Goal: Task Accomplishment & Management: Use online tool/utility

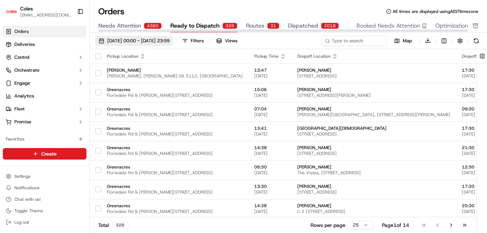
click at [128, 40] on span "01/09/2025 00:00 - 30/09/2025 23:59" at bounding box center [138, 41] width 62 height 6
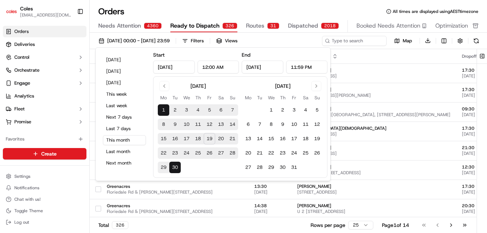
click at [210, 138] on button "19" at bounding box center [209, 138] width 11 height 11
type input "Sep 19, 2025"
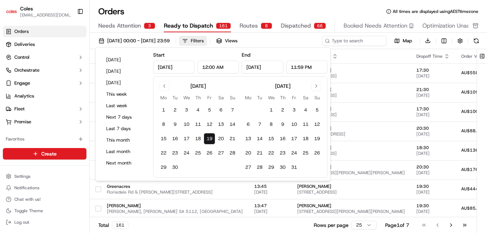
click at [207, 37] on button "Filters" at bounding box center [193, 41] width 28 height 10
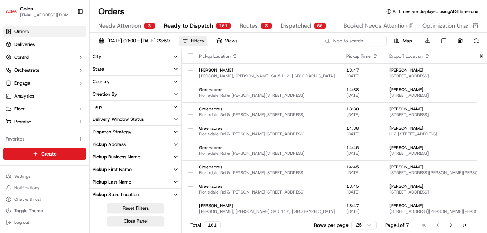
click at [169, 116] on button "Delivery Window Status" at bounding box center [136, 119] width 92 height 12
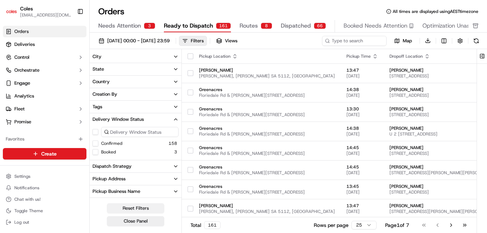
click at [94, 142] on button "Confirmed" at bounding box center [95, 143] width 6 height 6
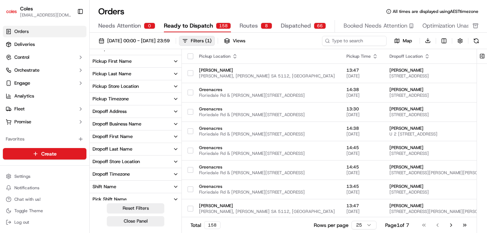
scroll to position [174, 0]
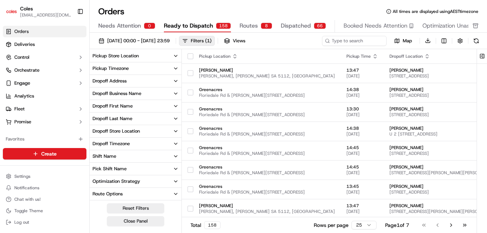
click at [166, 168] on button "Pick Shift Name" at bounding box center [136, 169] width 92 height 12
click at [96, 193] on button "S01" at bounding box center [95, 193] width 6 height 6
click at [164, 156] on button "Shift Name" at bounding box center [136, 156] width 92 height 12
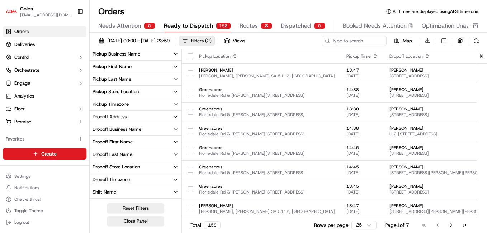
click at [167, 96] on button "Pickup Store Location" at bounding box center [136, 92] width 92 height 12
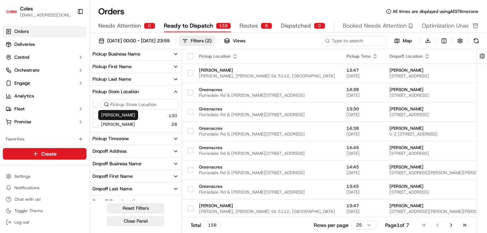
click at [96, 114] on button "Greenacres" at bounding box center [95, 116] width 6 height 6
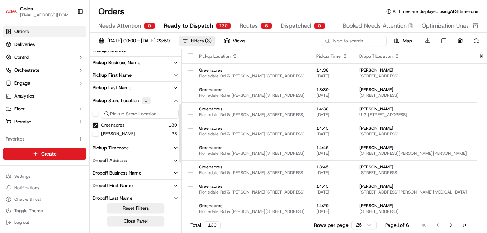
scroll to position [138, 0]
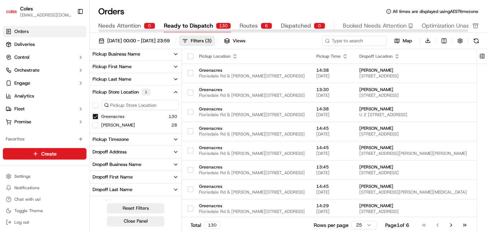
click at [236, 25] on div "Needs Attention 0 Ready to Dispatch 130 Routes 6 Dispatched 0 Booked Needs Atte…" at bounding box center [313, 26] width 430 height 12
click at [243, 24] on span "Routes" at bounding box center [248, 25] width 18 height 9
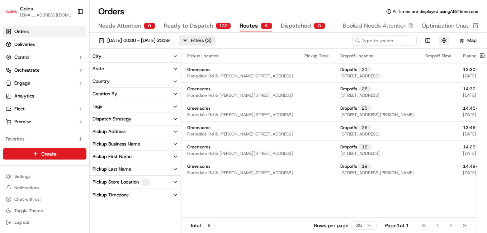
click at [440, 40] on button "button" at bounding box center [444, 40] width 10 height 10
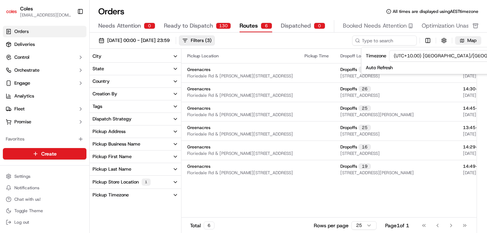
click at [472, 39] on span "Map" at bounding box center [471, 40] width 9 height 6
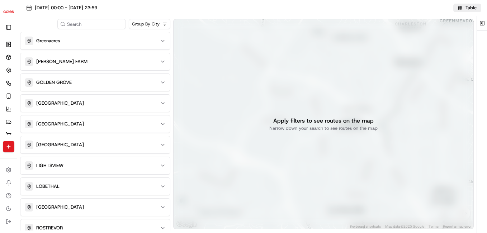
click at [474, 10] on span "Table" at bounding box center [470, 8] width 11 height 6
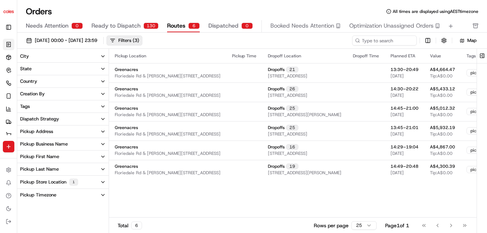
click at [249, 56] on div "Pickup Time" at bounding box center [244, 56] width 24 height 6
click at [446, 28] on button at bounding box center [450, 26] width 10 height 10
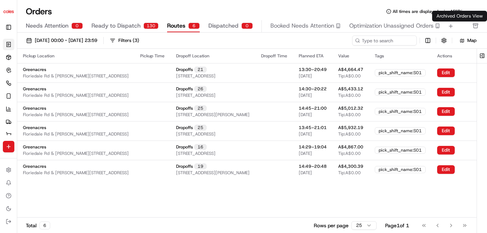
click at [475, 25] on rect "button" at bounding box center [475, 24] width 5 height 1
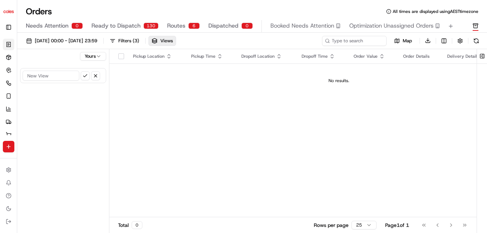
click at [475, 25] on rect "button" at bounding box center [475, 24] width 5 height 1
click at [6, 43] on icon at bounding box center [9, 45] width 6 height 6
click at [472, 29] on div "Needs Attention 0 Ready to Dispatch 130 Routes 6 Dispatched 0 Booked Needs Atte…" at bounding box center [251, 26] width 469 height 13
click at [474, 27] on icon "button" at bounding box center [475, 26] width 6 height 6
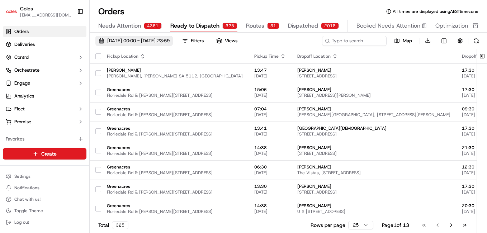
click at [113, 40] on span "01/09/2025 00:00 - 30/09/2025 23:59" at bounding box center [138, 41] width 62 height 6
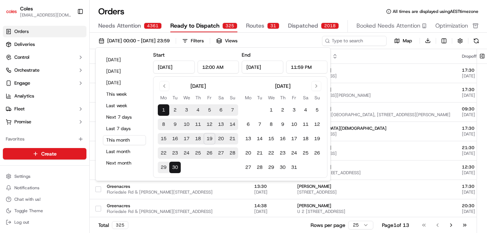
click at [207, 138] on button "19" at bounding box center [209, 138] width 11 height 11
type input "Sep 19, 2025"
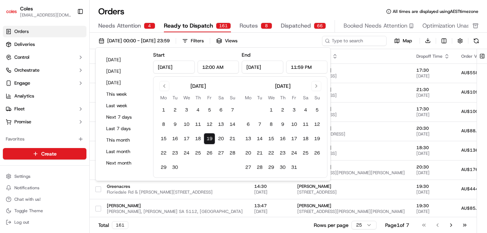
click at [208, 139] on button "19" at bounding box center [209, 138] width 11 height 11
click at [207, 42] on button "Filters" at bounding box center [193, 41] width 28 height 10
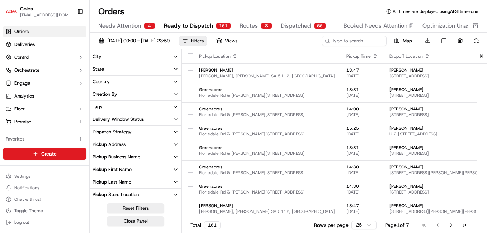
click at [172, 120] on button "Delivery Window Status" at bounding box center [136, 119] width 92 height 12
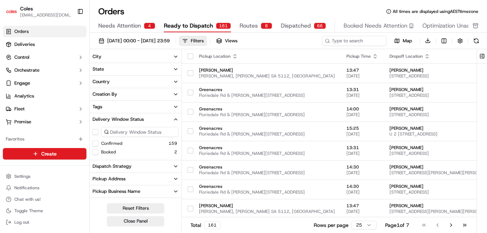
click at [94, 145] on button "Confirmed" at bounding box center [95, 143] width 6 height 6
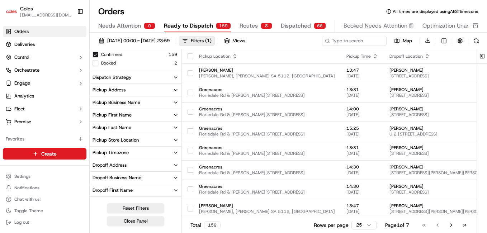
scroll to position [161, 0]
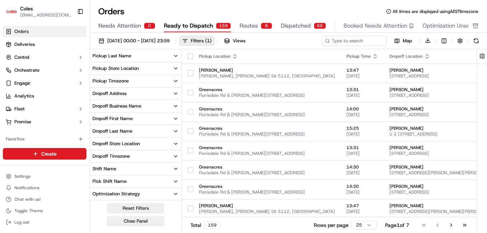
click at [166, 180] on button "Pick Shift Name" at bounding box center [136, 181] width 92 height 12
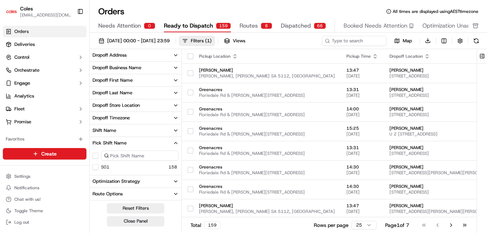
click at [95, 169] on button "S01" at bounding box center [95, 167] width 6 height 6
click at [168, 129] on button "Shift Name" at bounding box center [136, 130] width 92 height 12
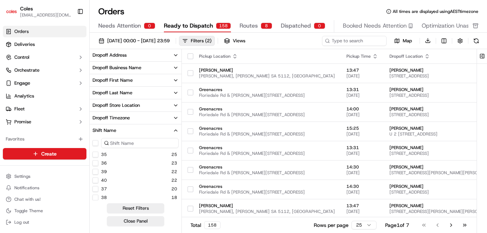
click at [168, 129] on button "Shift Name" at bounding box center [136, 130] width 92 height 12
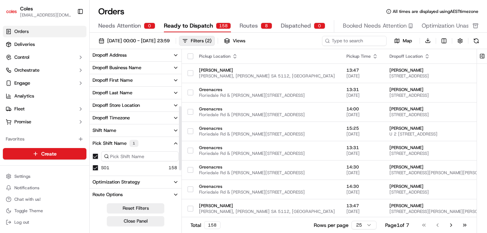
scroll to position [130, 0]
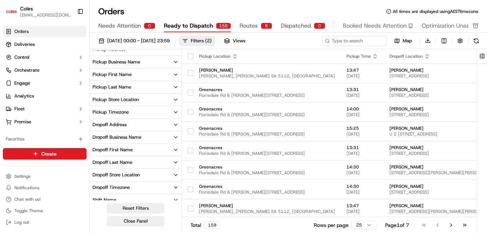
click at [163, 100] on button "Pickup Store Location" at bounding box center [136, 100] width 92 height 12
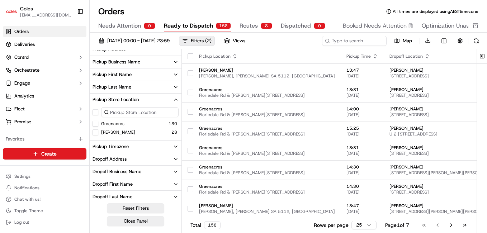
click at [96, 123] on button "Greenacres" at bounding box center [95, 124] width 6 height 6
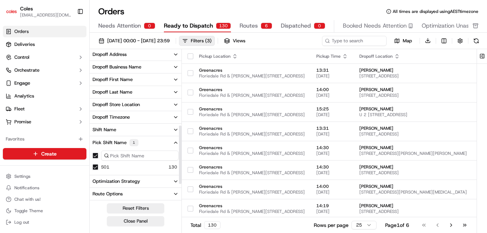
scroll to position [192, 0]
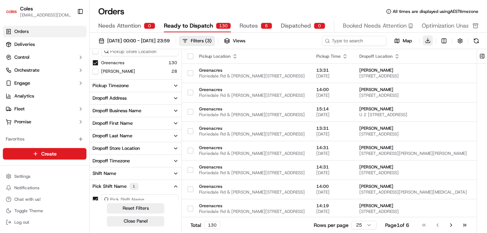
click at [429, 40] on button "Download" at bounding box center [427, 40] width 10 height 10
click at [217, 225] on div "130" at bounding box center [212, 225] width 16 height 8
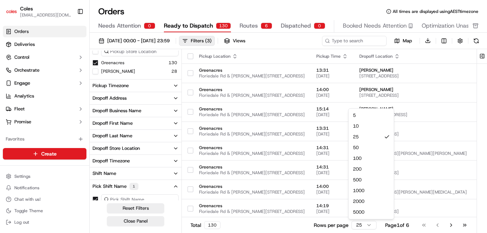
click at [363, 226] on html "Coles pranathi.burri@coles.com.au Toggle Sidebar Orders Deliveries Control Orch…" at bounding box center [243, 116] width 487 height 233
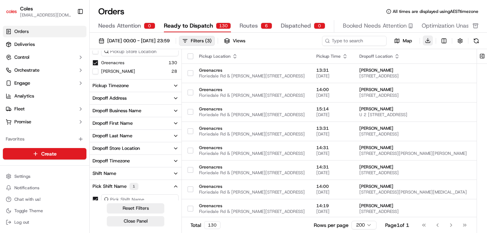
click at [426, 40] on button "Download" at bounding box center [427, 40] width 10 height 10
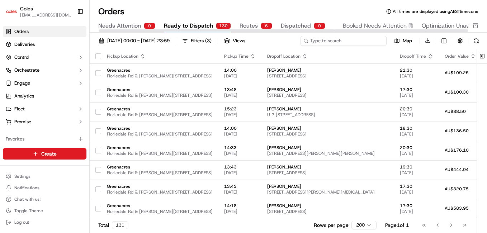
click at [343, 40] on input at bounding box center [343, 41] width 86 height 10
click at [324, 42] on input at bounding box center [343, 41] width 86 height 10
paste input "229247858"
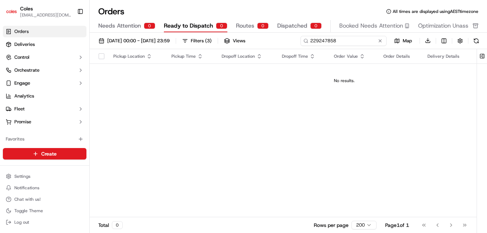
click at [322, 40] on input "229247858" at bounding box center [343, 41] width 86 height 10
paste input "32059960"
type input "232059960"
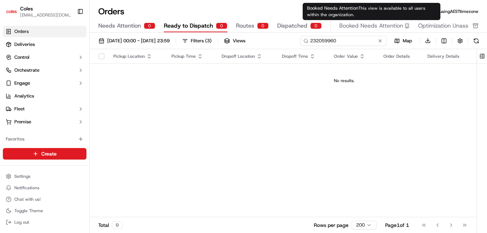
click at [339, 43] on input "232059960" at bounding box center [343, 41] width 86 height 10
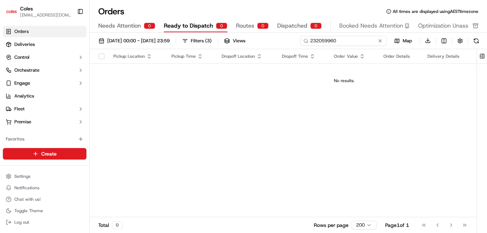
drag, startPoint x: 339, startPoint y: 43, endPoint x: 311, endPoint y: 41, distance: 28.8
click at [311, 41] on input "232059960" at bounding box center [343, 41] width 86 height 10
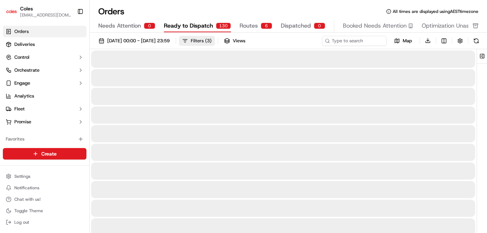
click at [211, 41] on div "Filters ( 3 )" at bounding box center [201, 41] width 21 height 6
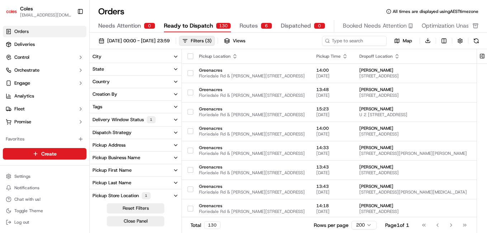
click at [175, 123] on button "Delivery Window Status 1" at bounding box center [136, 119] width 92 height 13
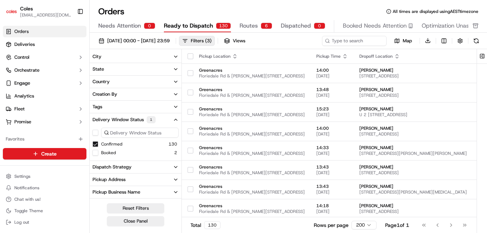
click at [97, 153] on button "Booked" at bounding box center [95, 153] width 6 height 6
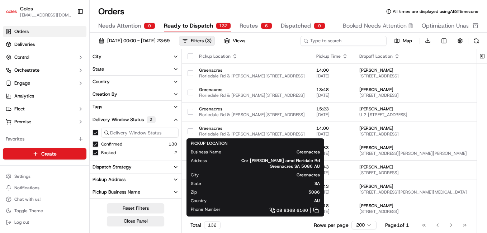
click at [354, 41] on input at bounding box center [343, 41] width 86 height 10
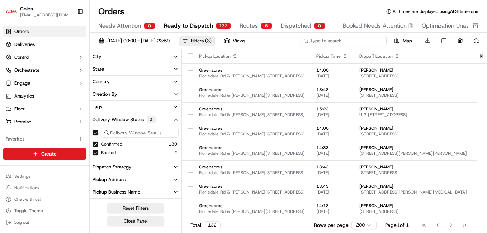
click at [342, 39] on input at bounding box center [343, 41] width 86 height 10
paste input "232059960"
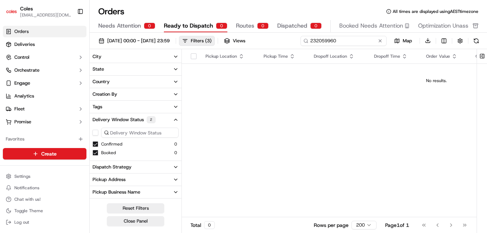
type input "232059960"
click at [342, 39] on input "232059960" at bounding box center [343, 41] width 86 height 10
click at [379, 41] on button at bounding box center [379, 40] width 7 height 7
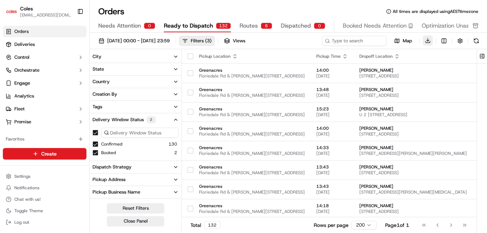
click at [427, 38] on button "Download" at bounding box center [427, 40] width 10 height 10
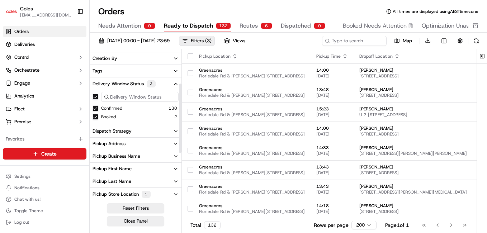
scroll to position [72, 0]
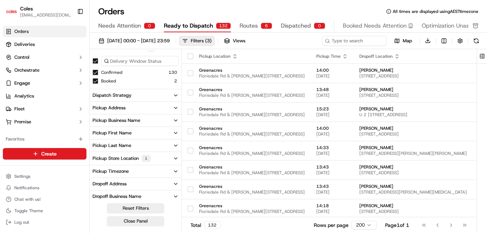
click at [168, 156] on button "Pickup Store Location 1" at bounding box center [136, 158] width 92 height 13
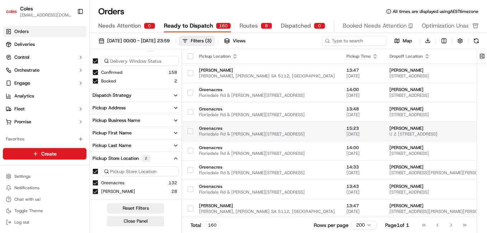
scroll to position [143, 0]
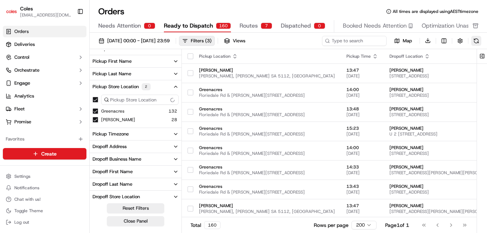
click at [474, 40] on button at bounding box center [476, 41] width 10 height 10
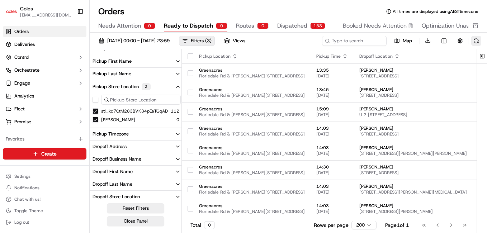
click at [475, 40] on button at bounding box center [476, 41] width 10 height 10
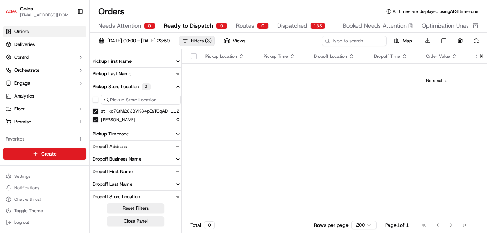
click at [94, 113] on button "stl_kc7CtM283BVK34pEaTGqAD" at bounding box center [95, 111] width 6 height 6
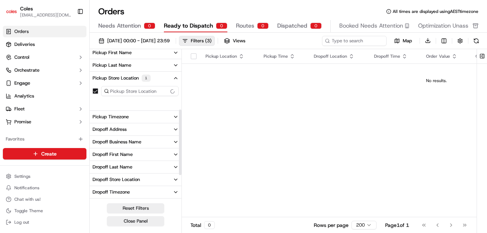
scroll to position [143, 0]
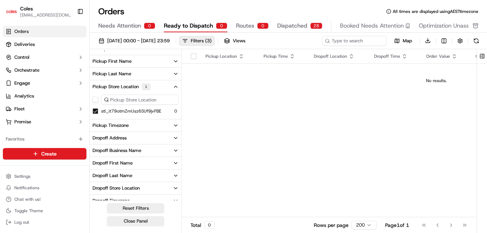
click at [96, 111] on button "stl_it79otmZmUsz6SUf9jvFBE" at bounding box center [95, 111] width 6 height 6
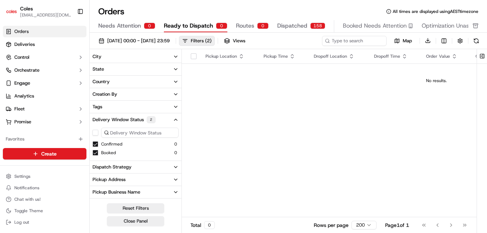
click at [96, 146] on button "Confirmed" at bounding box center [95, 144] width 6 height 6
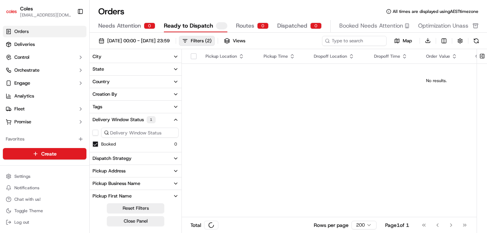
click at [96, 152] on div at bounding box center [136, 152] width 92 height 0
click at [96, 143] on button "Booked" at bounding box center [95, 144] width 6 height 6
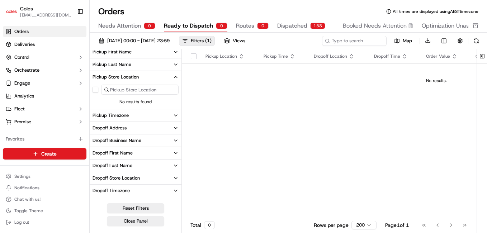
scroll to position [179, 0]
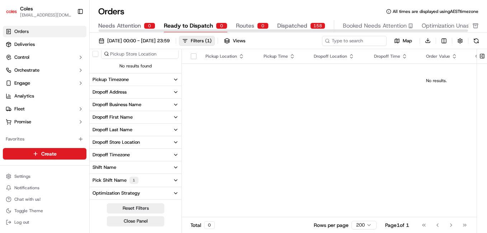
click at [300, 24] on span "Dispatched" at bounding box center [292, 25] width 30 height 9
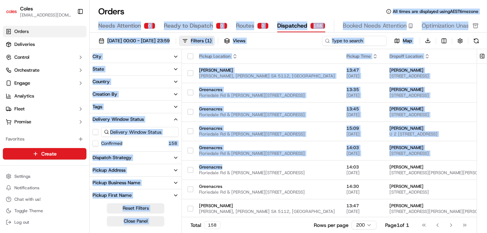
drag, startPoint x: 248, startPoint y: 163, endPoint x: 319, endPoint y: -18, distance: 194.0
click at [319, 0] on html "Coles pranathi.burri@coles.com.au Toggle Sidebar Orders Deliveries Control Orch…" at bounding box center [243, 116] width 487 height 233
click at [211, 39] on div "Filters ( 1 )" at bounding box center [201, 41] width 21 height 6
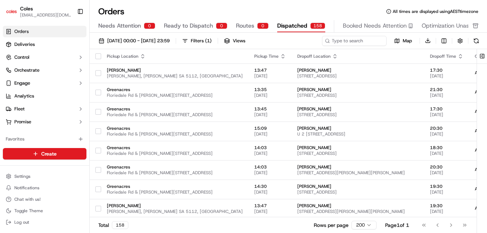
click at [170, 9] on div "Orders All times are displayed using AEST timezone" at bounding box center [288, 11] width 397 height 11
click at [346, 42] on input at bounding box center [343, 41] width 86 height 10
click at [211, 41] on div "Filters ( 1 )" at bounding box center [201, 41] width 21 height 6
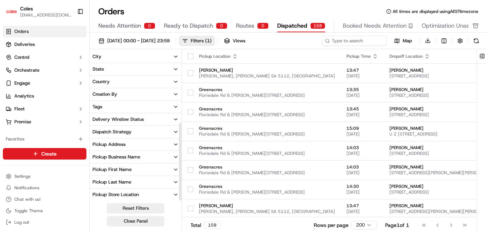
scroll to position [139, 0]
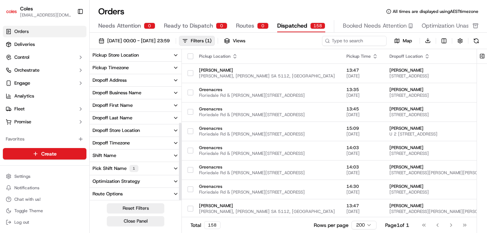
click at [173, 169] on icon "button" at bounding box center [176, 169] width 6 height 6
click at [96, 192] on button "S01" at bounding box center [95, 193] width 6 height 6
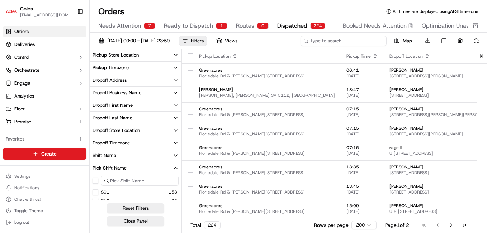
click at [344, 42] on input at bounding box center [343, 41] width 86 height 10
paste input "229247858"
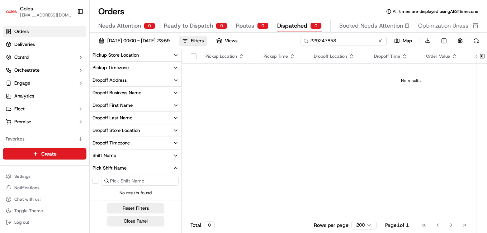
click at [325, 41] on input "229247858" at bounding box center [343, 41] width 86 height 10
paste input "32059960"
click at [188, 28] on span "Ready to Dispatch" at bounding box center [188, 25] width 49 height 9
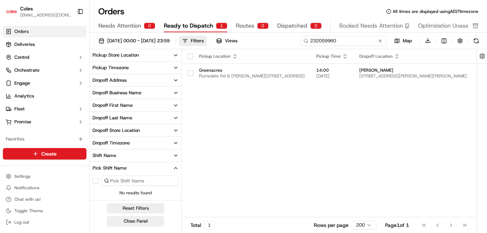
click at [346, 38] on input "232059960" at bounding box center [343, 41] width 86 height 10
paste input "29247858"
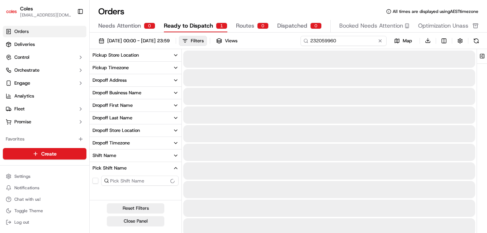
type input "229247858"
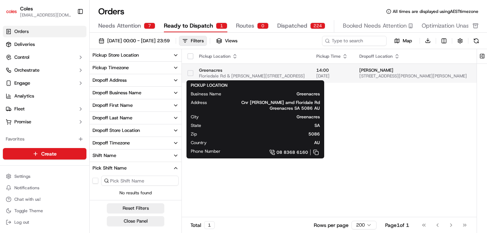
click at [243, 74] on span "Floriedale Rd & [PERSON_NAME][STREET_ADDRESS]" at bounding box center [252, 76] width 106 height 6
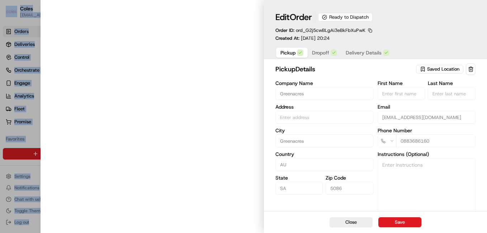
type input "Cnr [PERSON_NAME] amd Floridale Rd Greenacres SA 5086 AU"
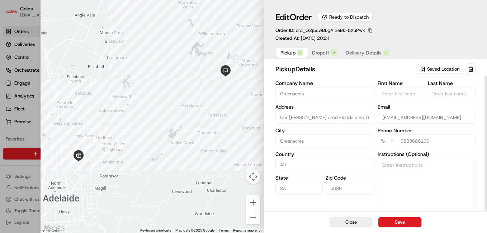
scroll to position [15, 0]
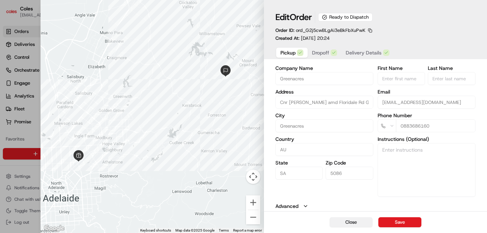
click at [350, 223] on button "Close" at bounding box center [350, 222] width 43 height 10
type input "+1"
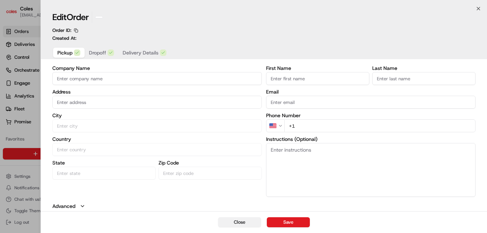
scroll to position [14, 0]
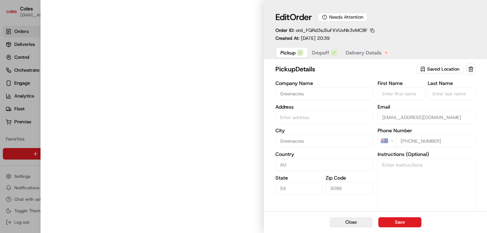
type input "Cnr [PERSON_NAME] amd Floridale Rd Greenacres SA 5086 AU"
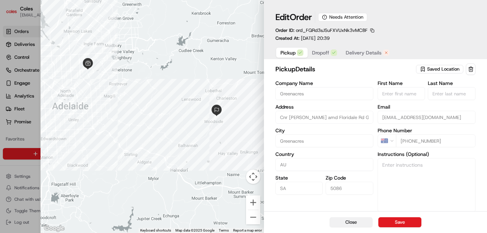
click at [353, 225] on button "Close" at bounding box center [350, 222] width 43 height 10
type input "+1"
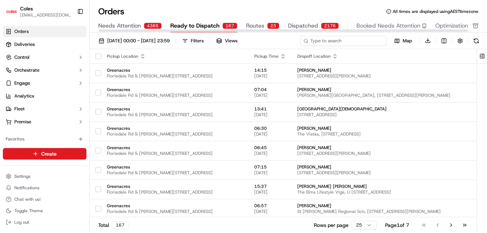
click at [333, 37] on input at bounding box center [343, 41] width 86 height 10
paste input "229247858"
type input "229247858"
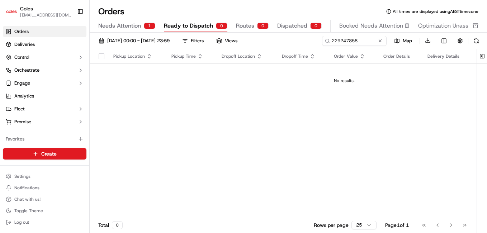
click at [132, 29] on div at bounding box center [283, 31] width 370 height 4
click at [121, 26] on span "Needs Attention" at bounding box center [119, 25] width 43 height 9
